Goal: Information Seeking & Learning: Learn about a topic

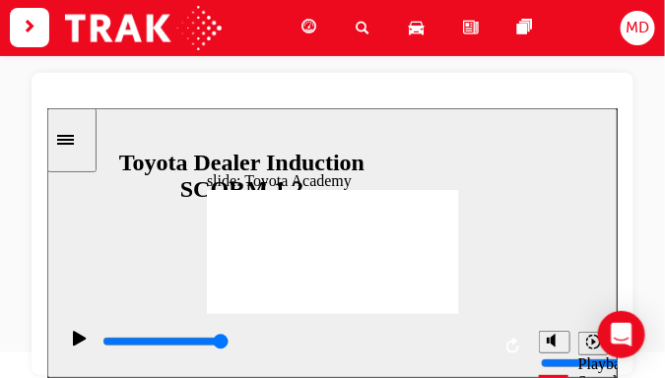
scroll to position [117, 0]
click at [108, 31] on img at bounding box center [143, 28] width 157 height 44
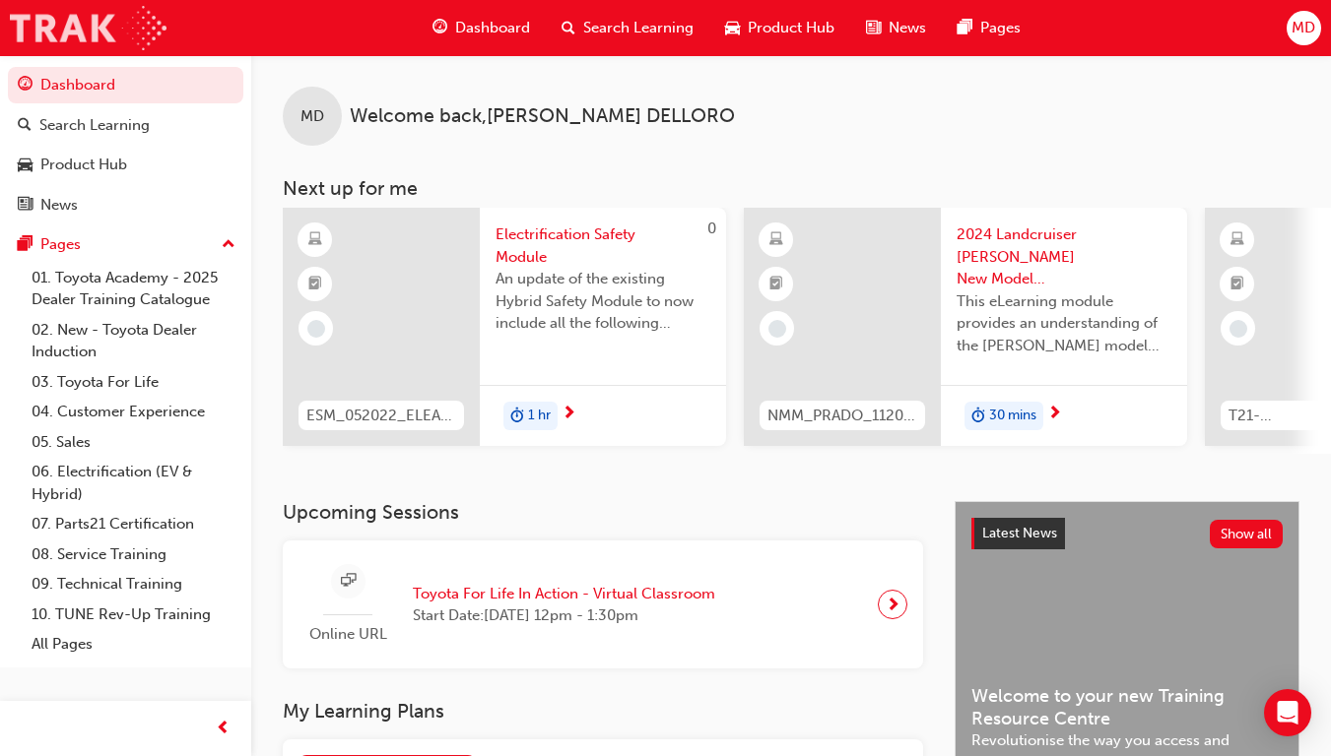
click at [104, 17] on img at bounding box center [88, 28] width 157 height 44
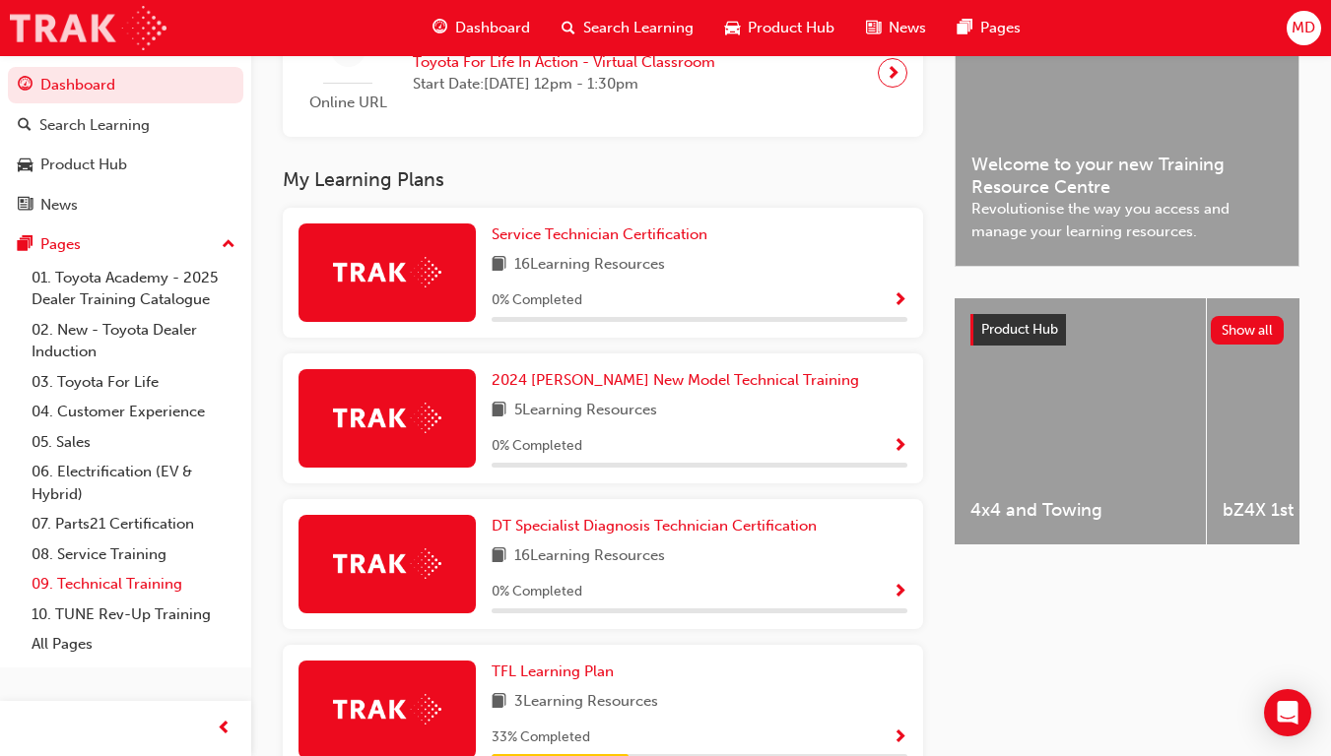
scroll to position [533, 0]
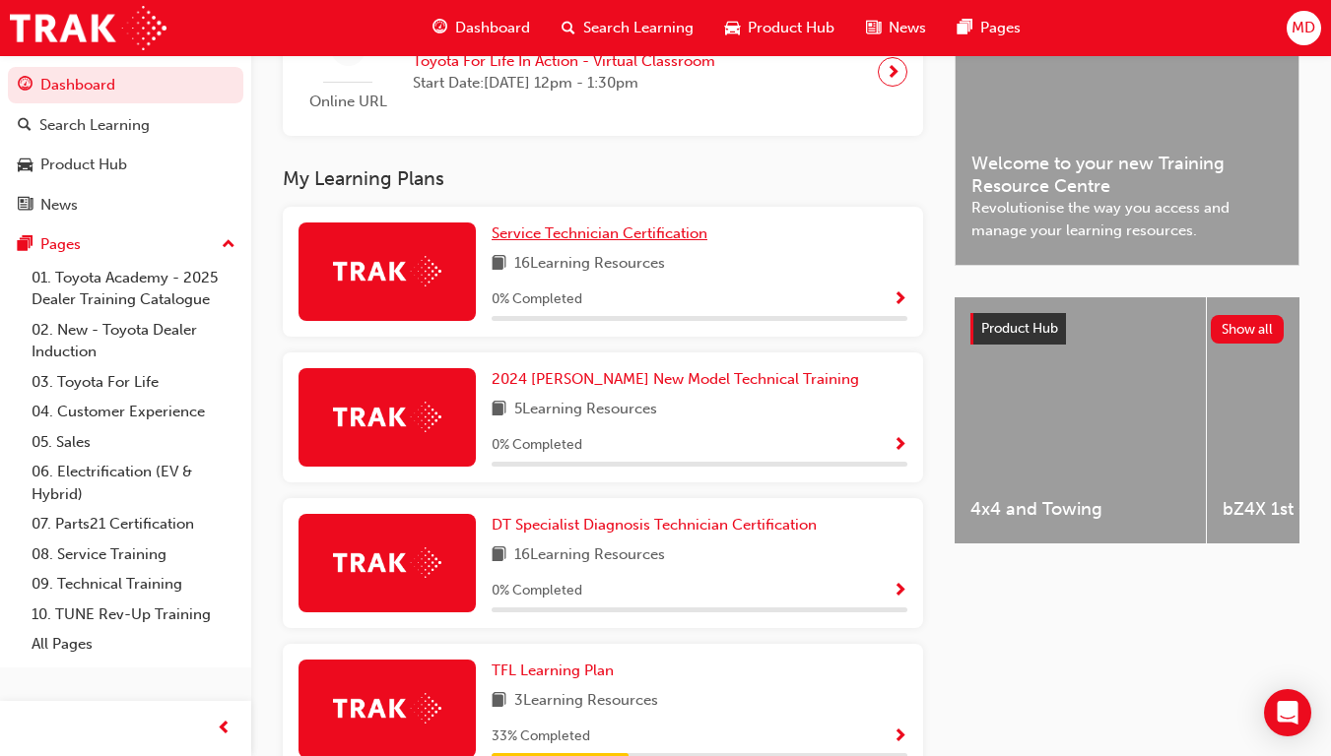
click at [620, 239] on span "Service Technician Certification" at bounding box center [599, 234] width 216 height 18
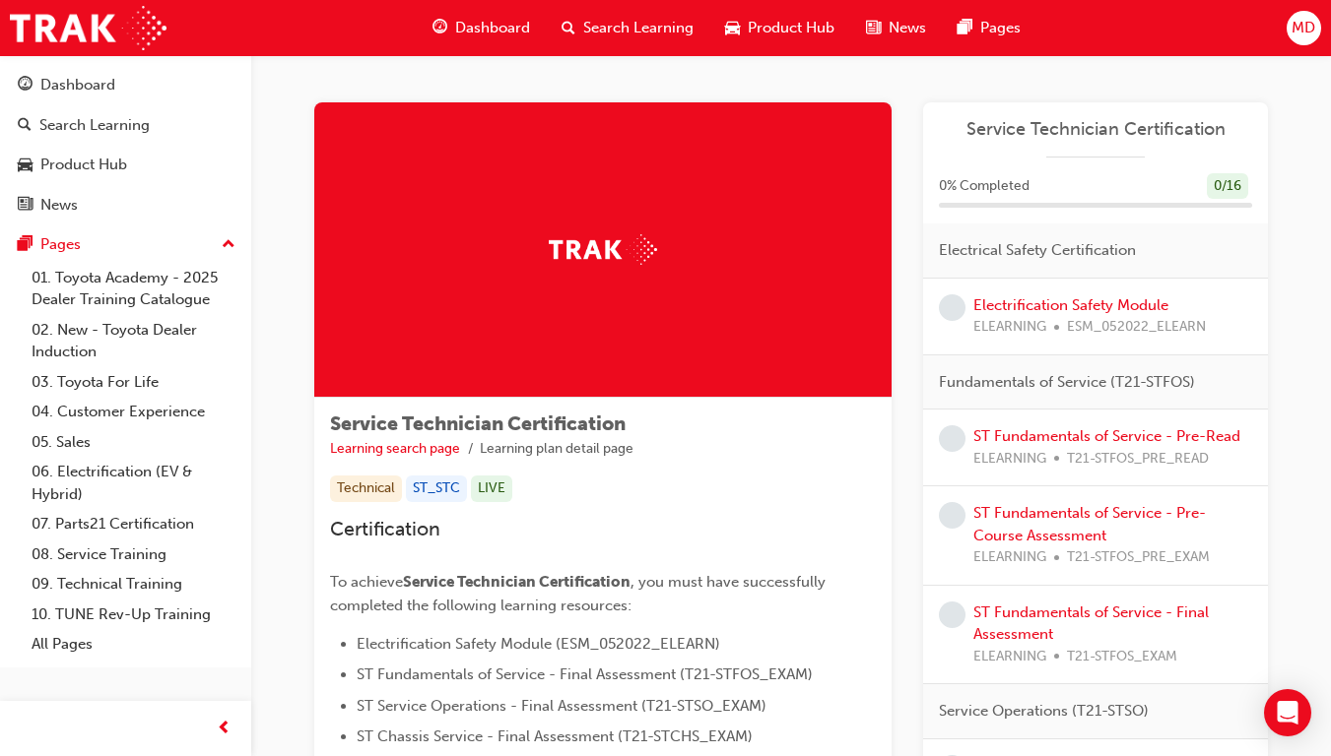
click at [664, 126] on span "Service Technician Certification" at bounding box center [1095, 129] width 313 height 23
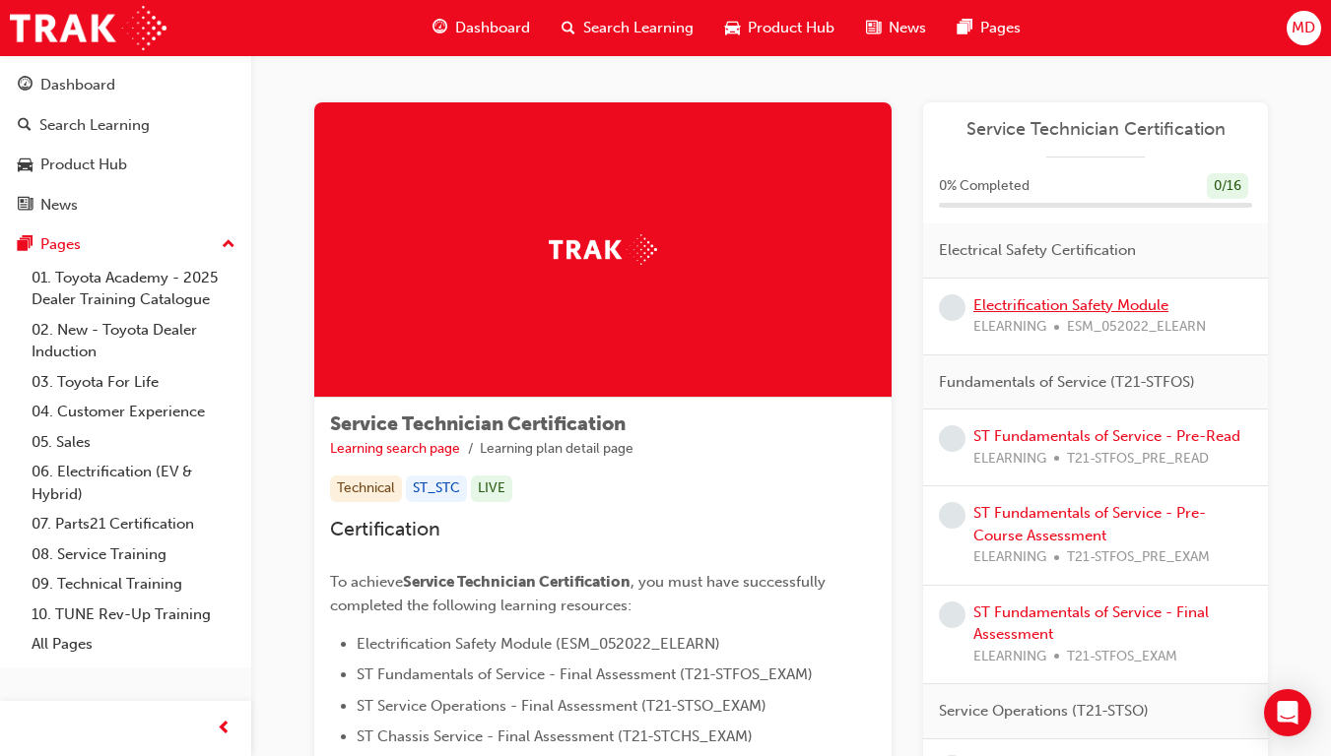
click at [664, 304] on link "Electrification Safety Module" at bounding box center [1070, 305] width 195 height 18
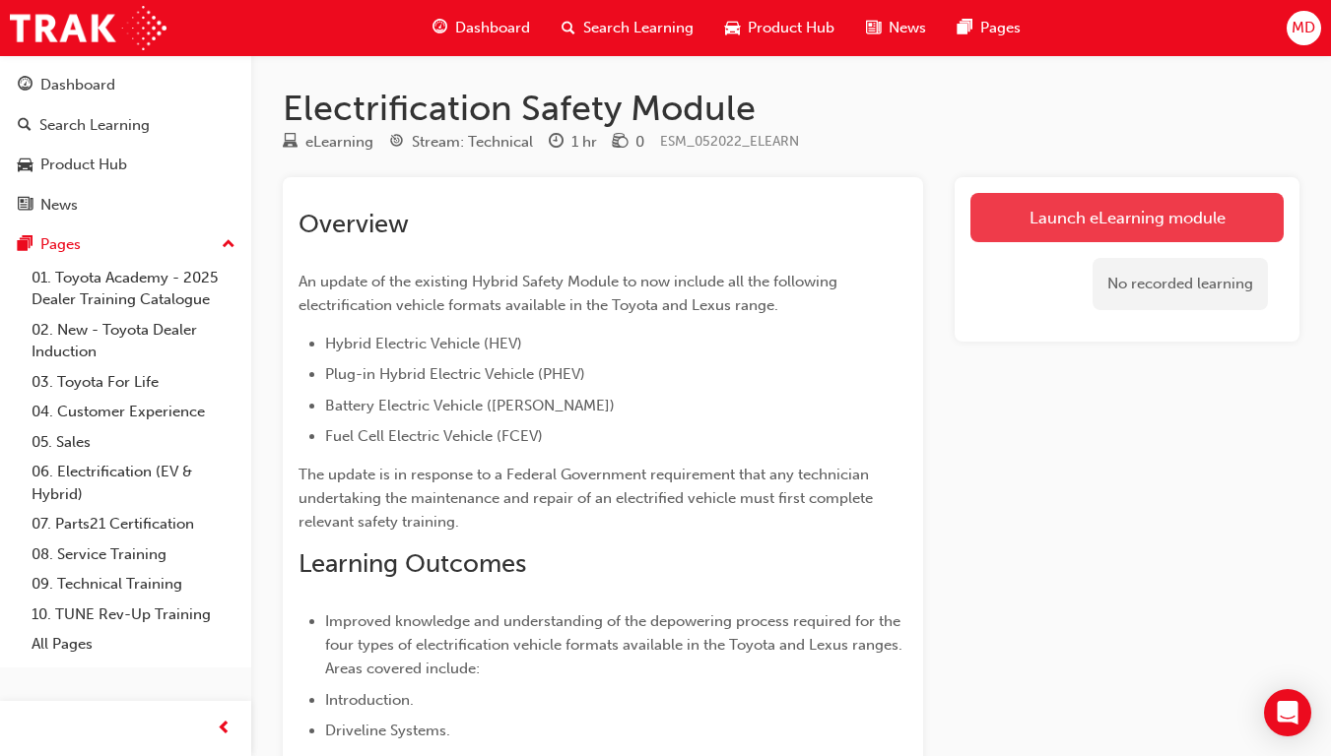
click at [664, 213] on link "Launch eLearning module" at bounding box center [1126, 217] width 313 height 49
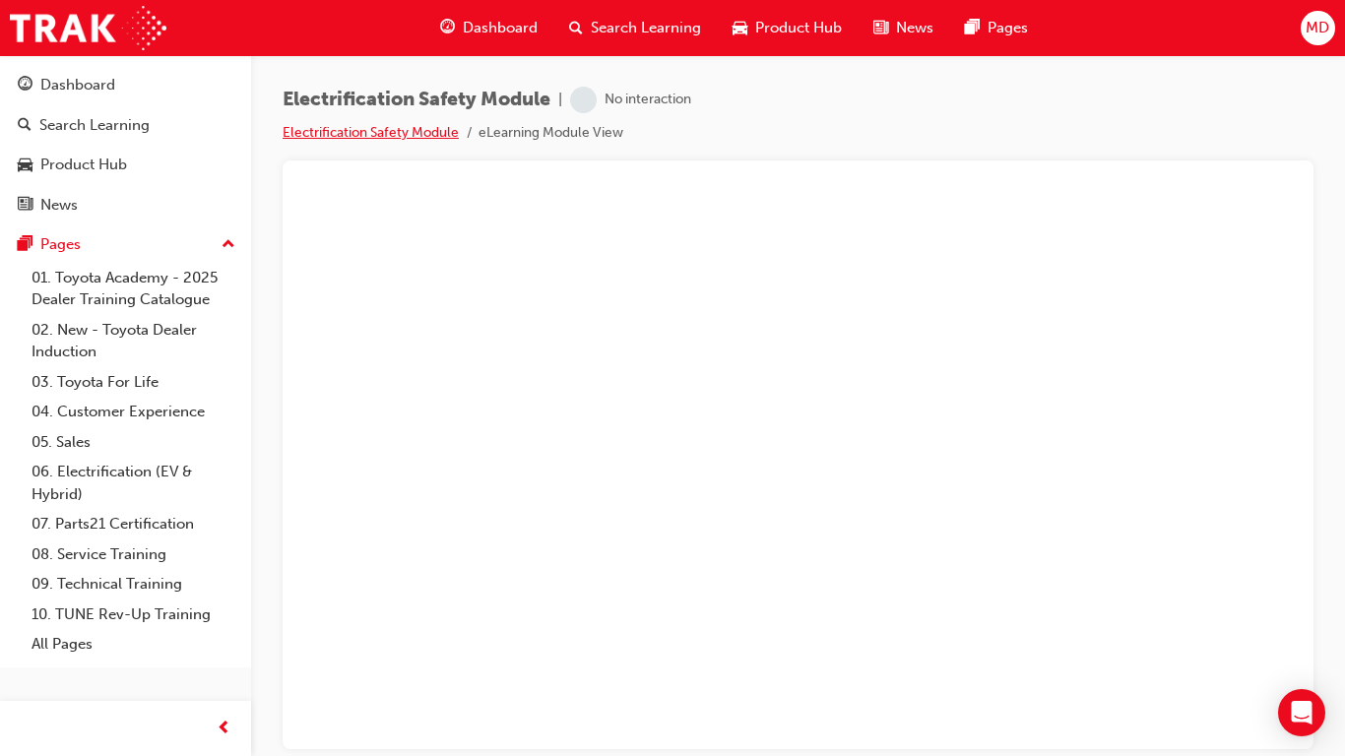
click at [384, 128] on link "Electrification Safety Module" at bounding box center [371, 132] width 176 height 17
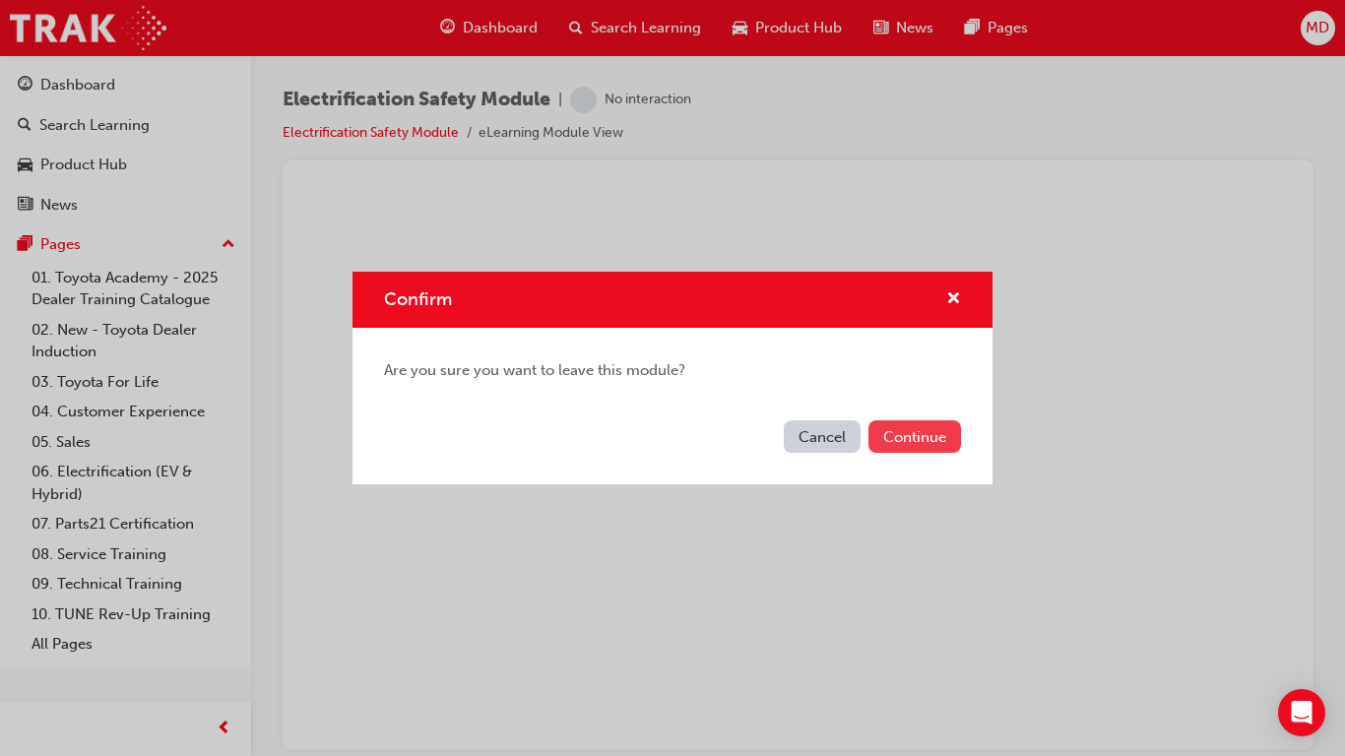
click at [664, 377] on button "Continue" at bounding box center [915, 437] width 93 height 33
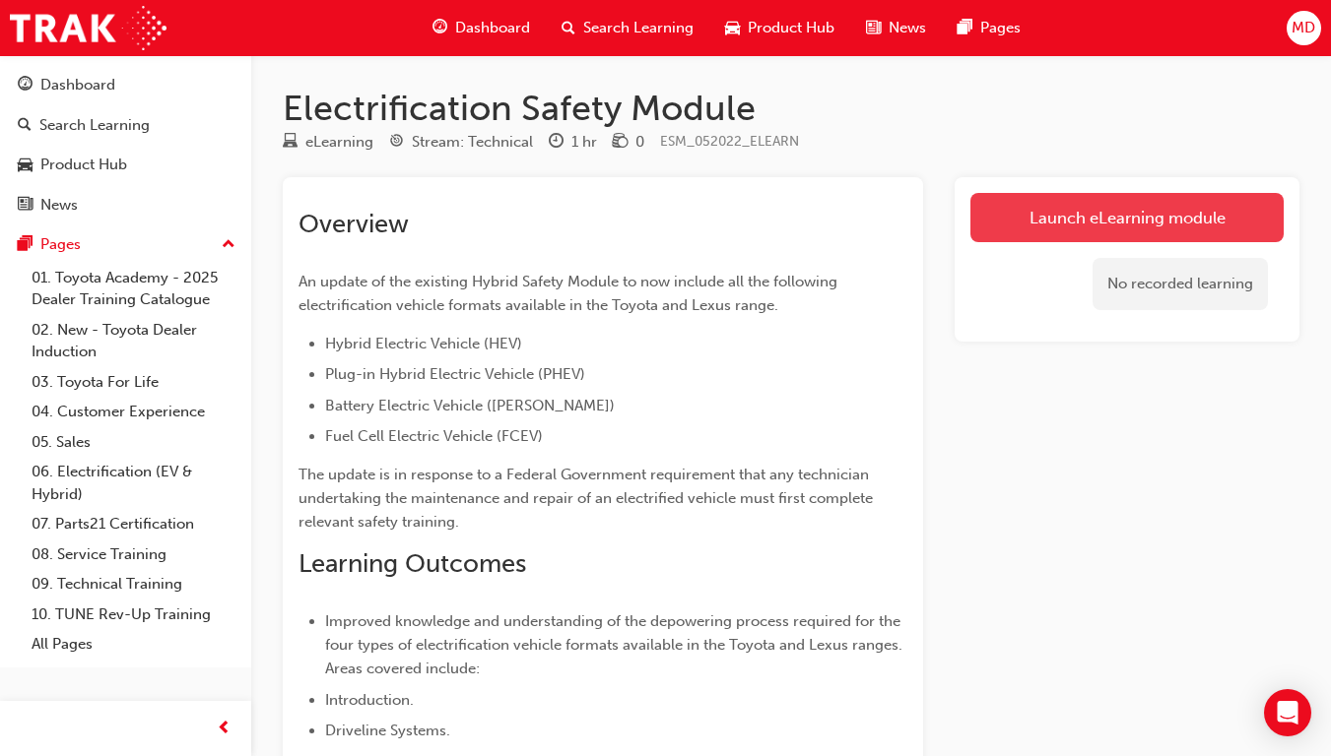
click at [664, 233] on link "Launch eLearning module" at bounding box center [1126, 217] width 313 height 49
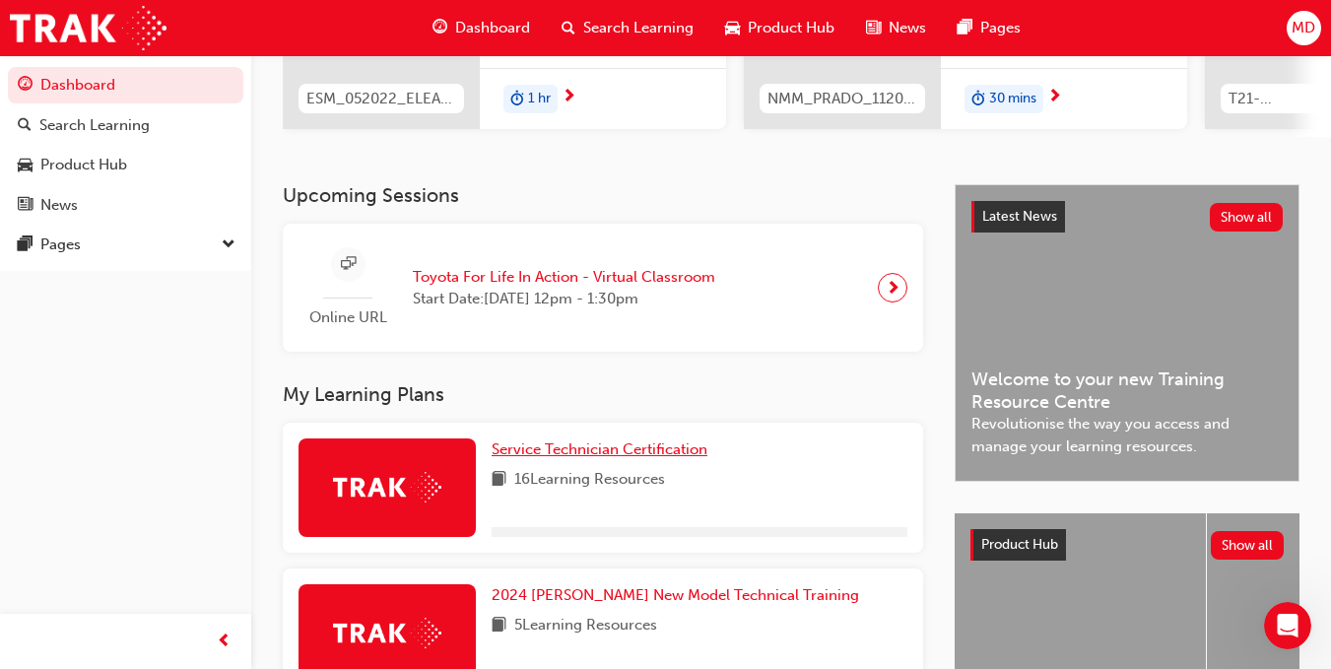
scroll to position [639, 0]
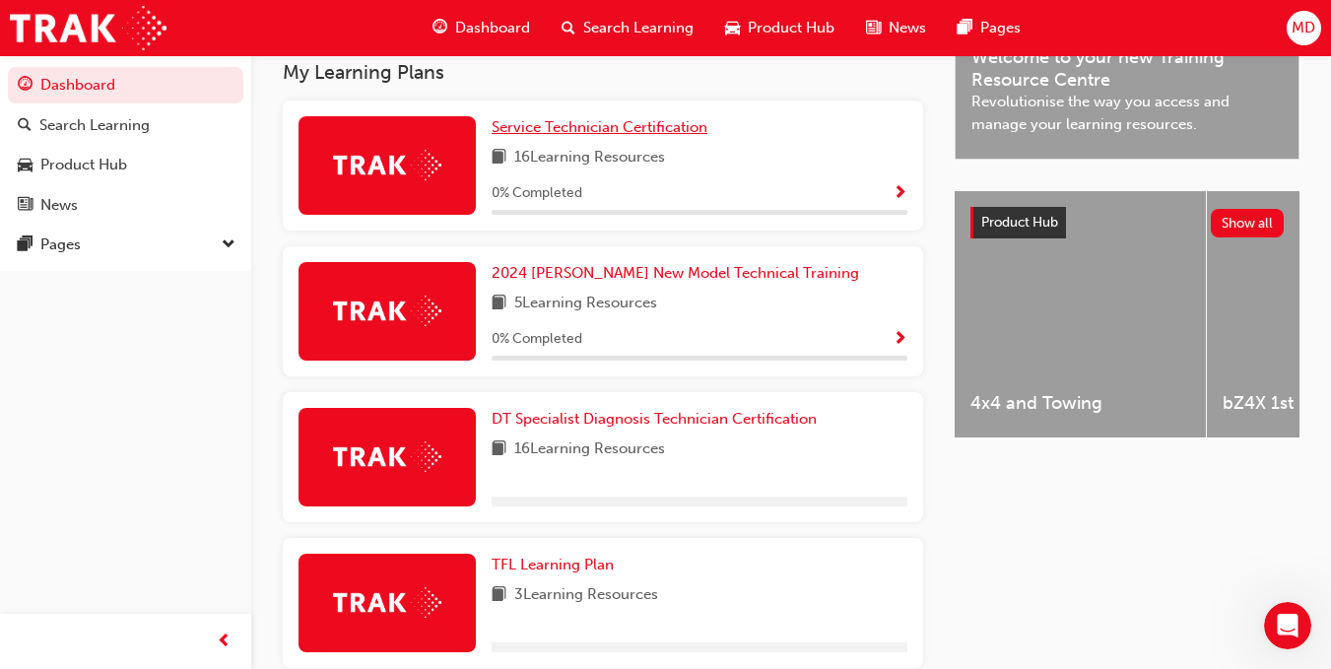
click at [620, 134] on span "Service Technician Certification" at bounding box center [599, 127] width 216 height 18
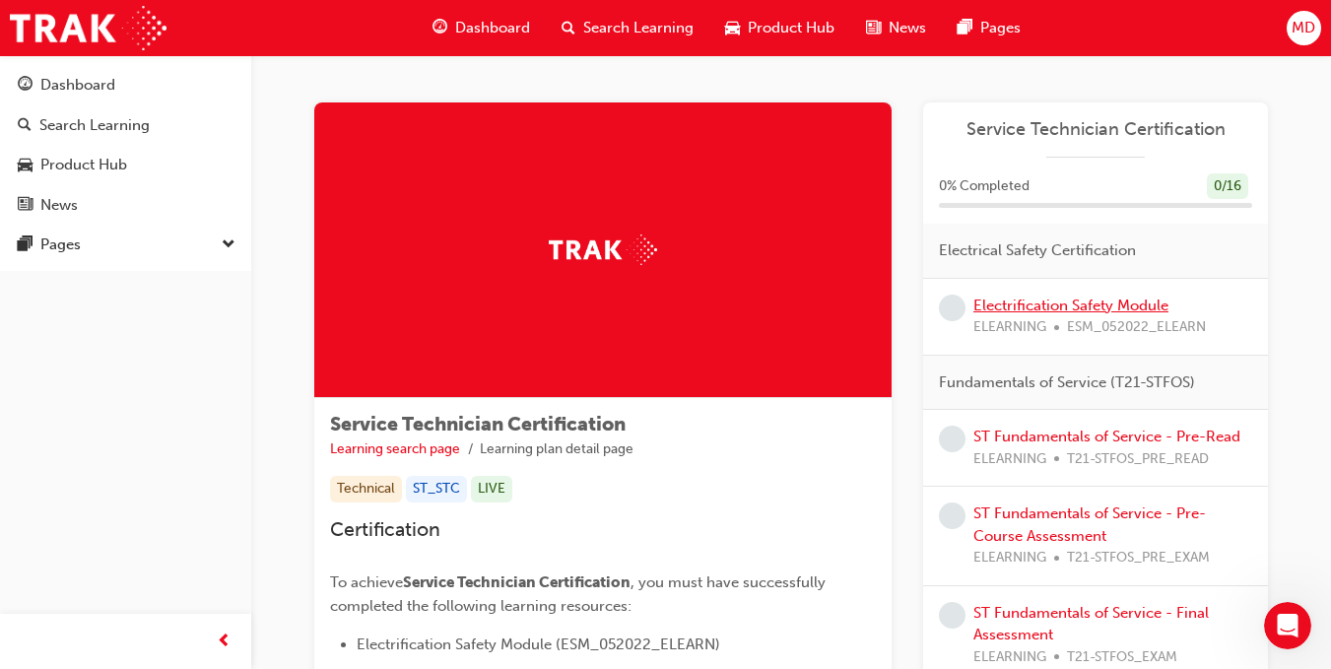
click at [1081, 304] on link "Electrification Safety Module" at bounding box center [1070, 305] width 195 height 18
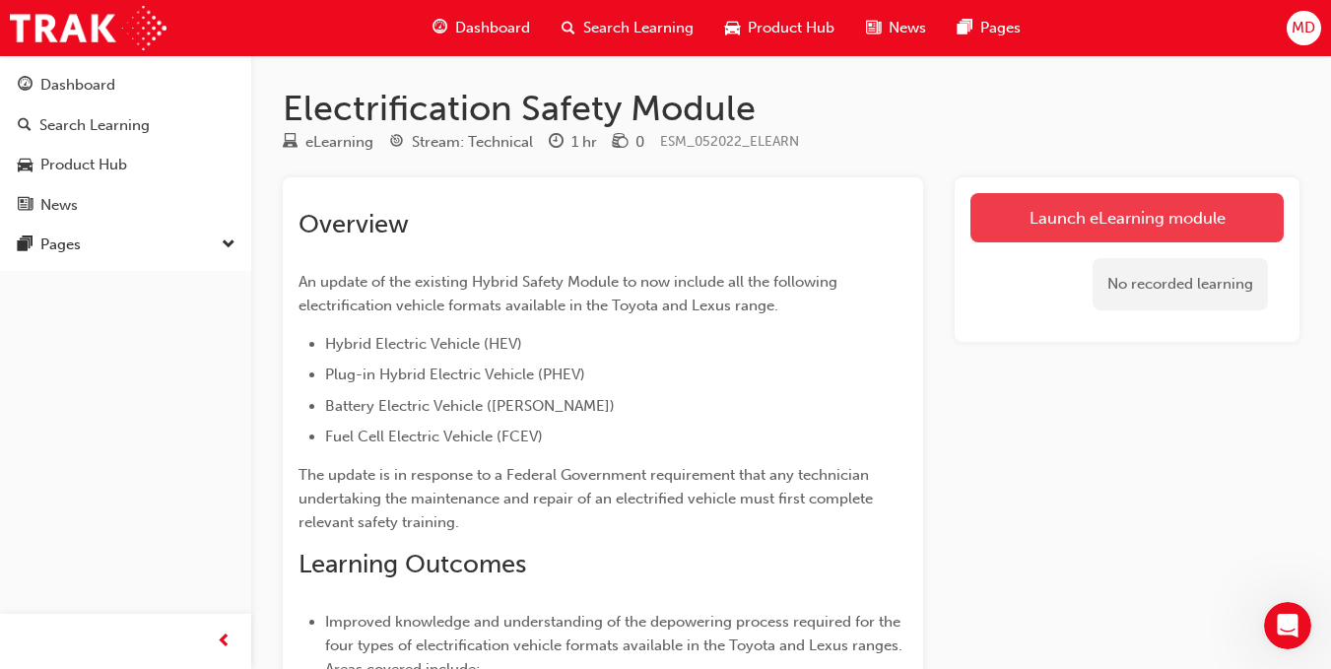
click at [1082, 230] on link "Launch eLearning module" at bounding box center [1126, 217] width 313 height 49
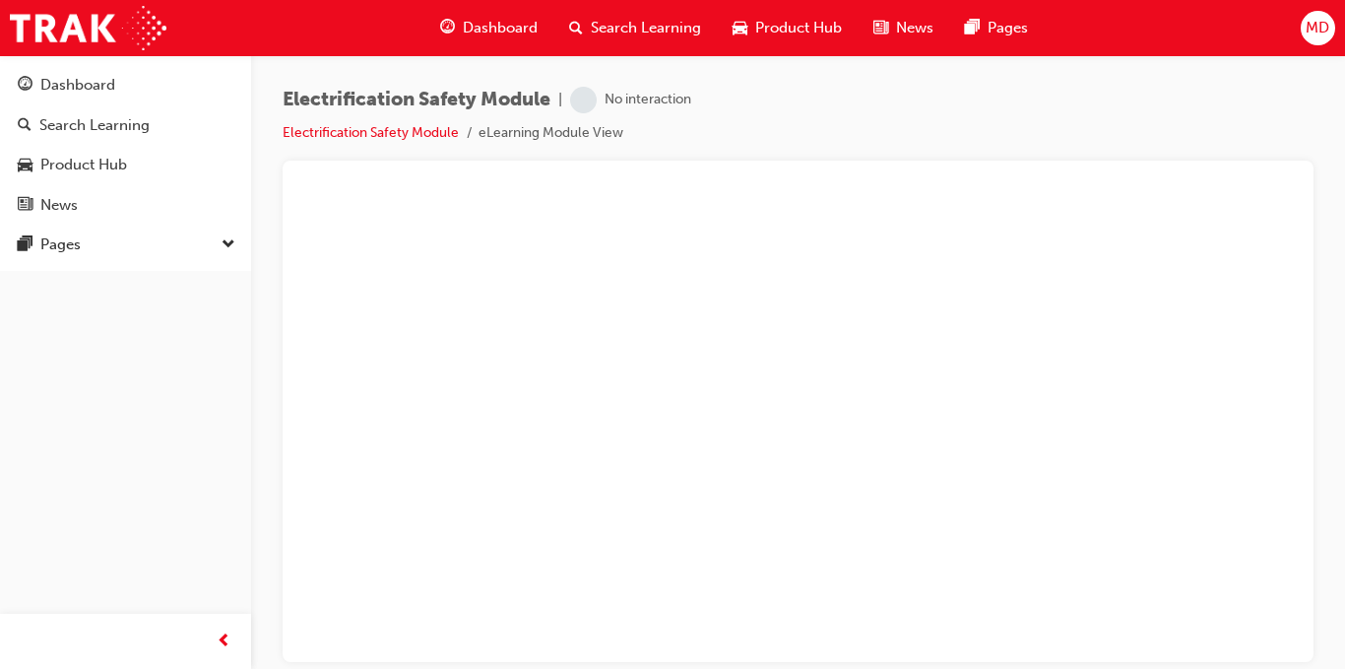
click at [732, 107] on div "Electrification Safety Module | No interaction Electrification Safety Module eL…" at bounding box center [798, 124] width 1031 height 74
